Goal: Task Accomplishment & Management: Use online tool/utility

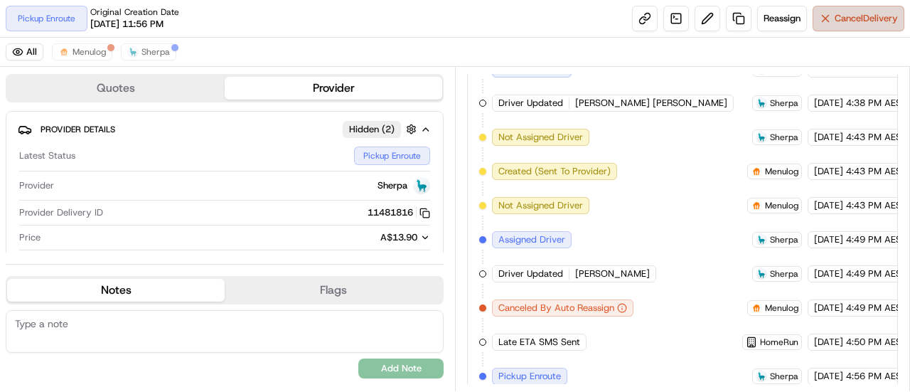
click at [842, 23] on span "Cancel Delivery" at bounding box center [866, 18] width 63 height 13
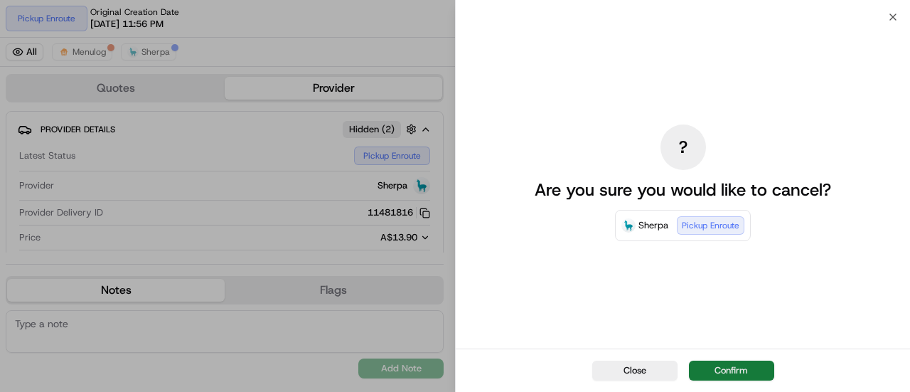
click at [729, 370] on button "Confirm" at bounding box center [731, 370] width 85 height 20
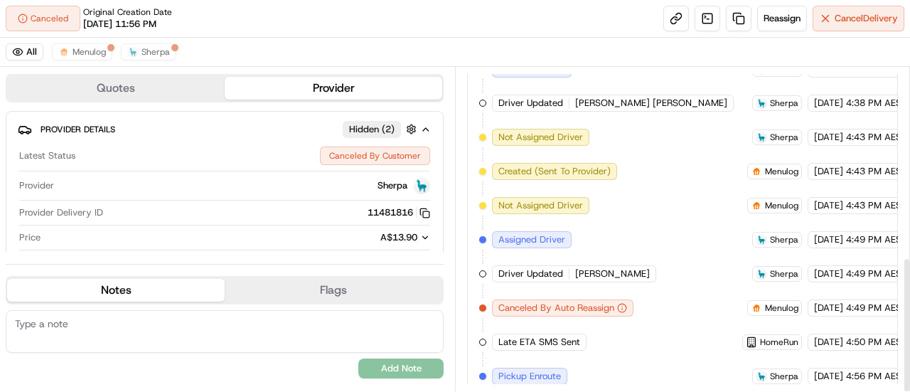
scroll to position [691, 0]
click at [732, 14] on link at bounding box center [739, 19] width 26 height 26
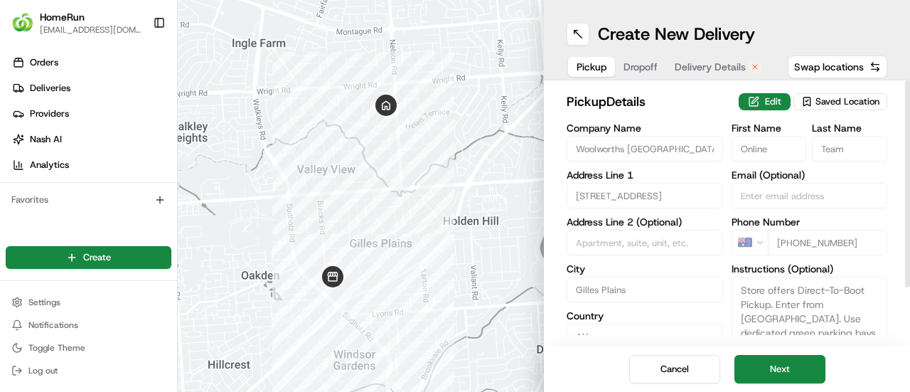
click at [790, 383] on div "Cancel Next" at bounding box center [727, 368] width 366 height 45
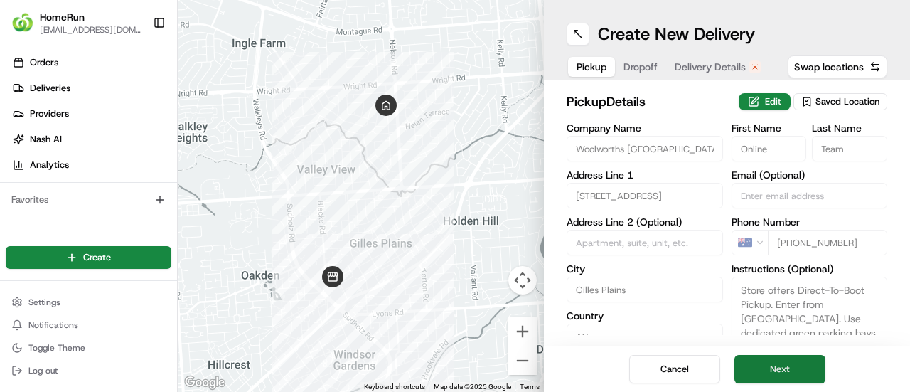
click at [786, 360] on button "Next" at bounding box center [779, 369] width 91 height 28
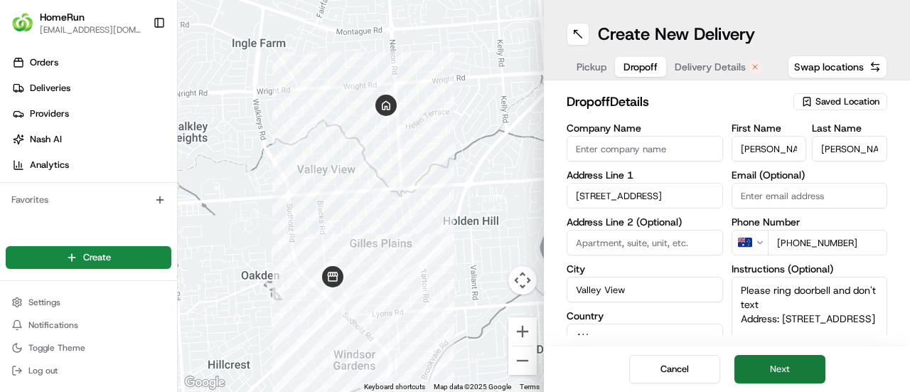
click at [786, 360] on button "Next" at bounding box center [779, 369] width 91 height 28
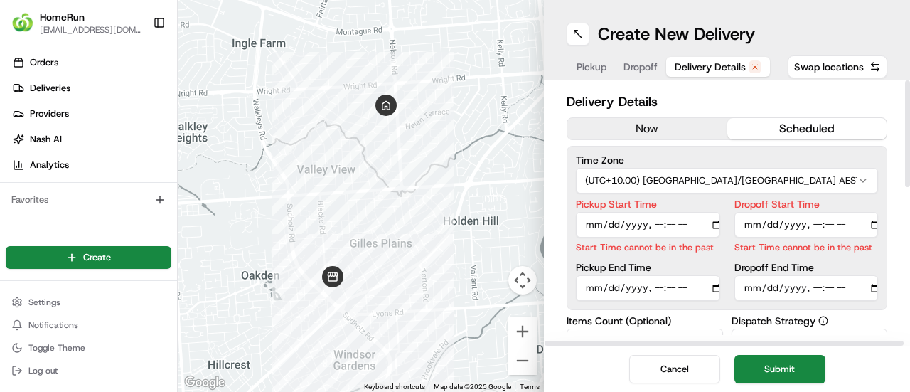
click at [648, 127] on button "now" at bounding box center [647, 128] width 160 height 21
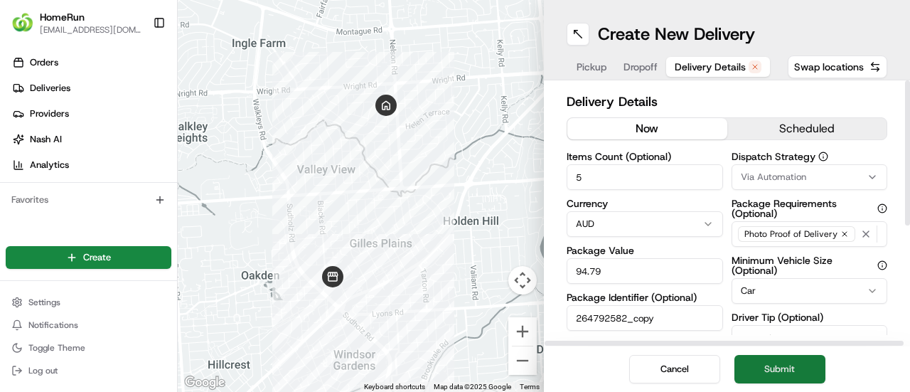
click at [779, 367] on button "Submit" at bounding box center [779, 369] width 91 height 28
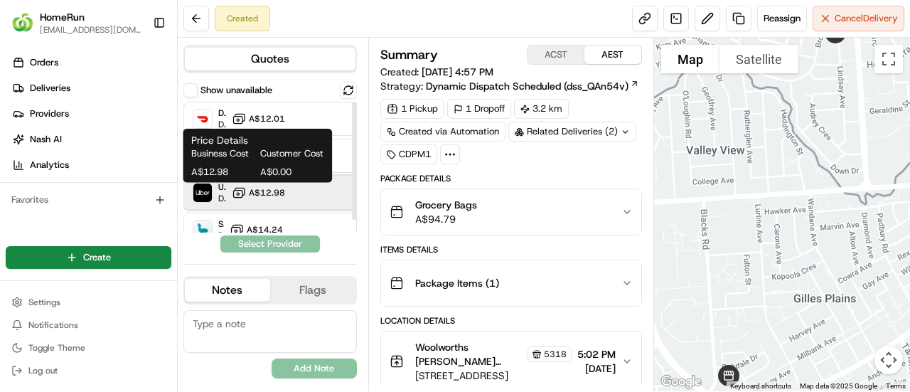
click at [301, 184] on div "Uber Dropoff ETA 33 minutes A$12.98" at bounding box center [269, 193] width 173 height 34
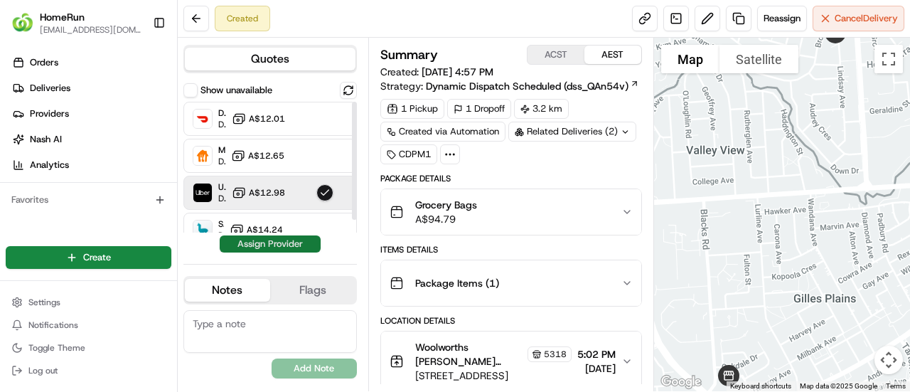
click at [267, 246] on button "Assign Provider" at bounding box center [270, 243] width 101 height 17
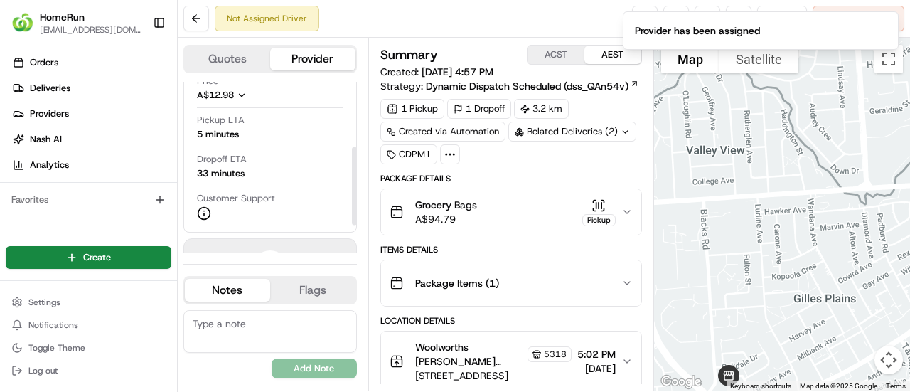
scroll to position [142, 0]
